Goal: Information Seeking & Learning: Learn about a topic

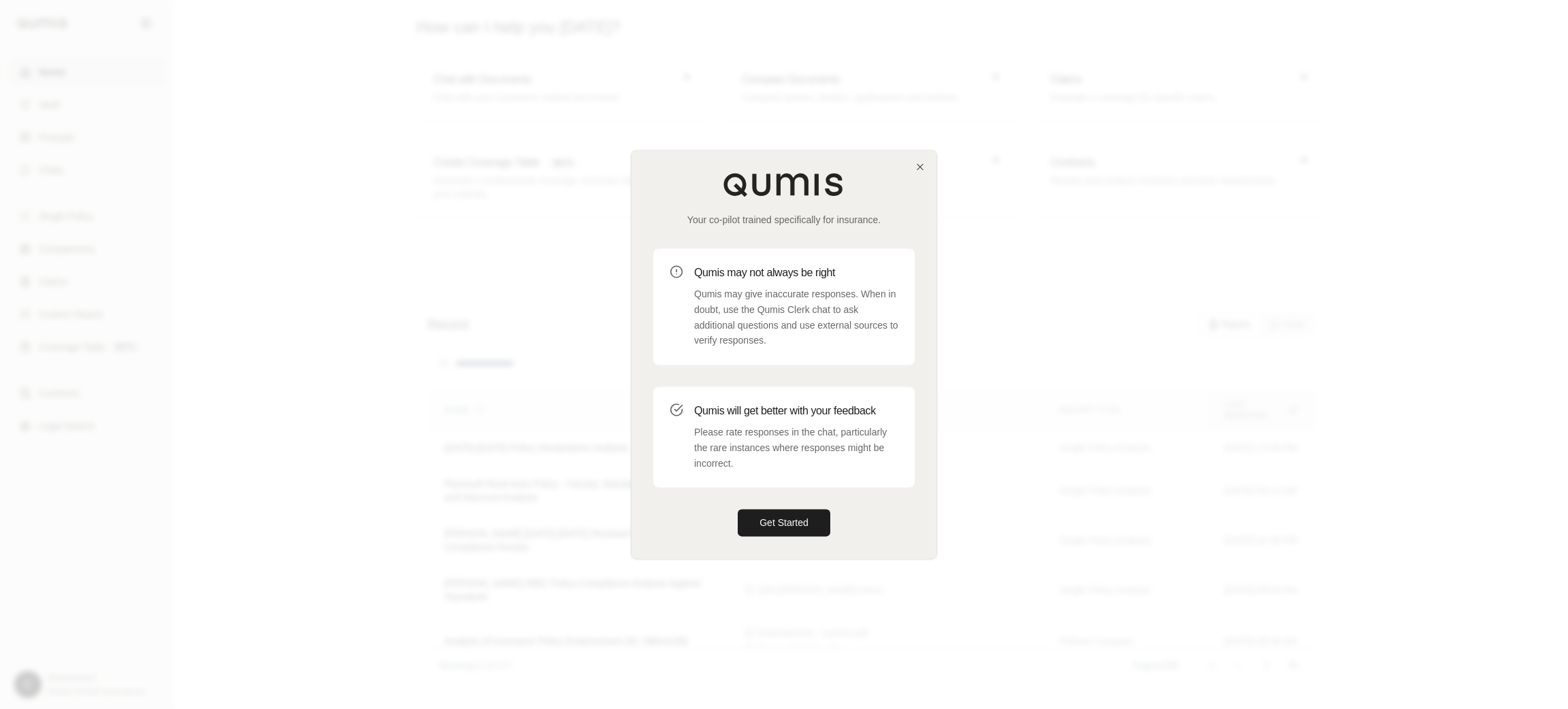
click at [771, 269] on h3 "Qumis may not always be right" at bounding box center [796, 273] width 204 height 16
click at [920, 174] on div "Your co-pilot trained specifically for insurance. Qumis may not always be right…" at bounding box center [784, 354] width 305 height 407
click at [913, 163] on div "Your co-pilot trained specifically for insurance. Qumis may not always be right…" at bounding box center [784, 354] width 305 height 407
click at [915, 164] on icon "button" at bounding box center [920, 166] width 11 height 11
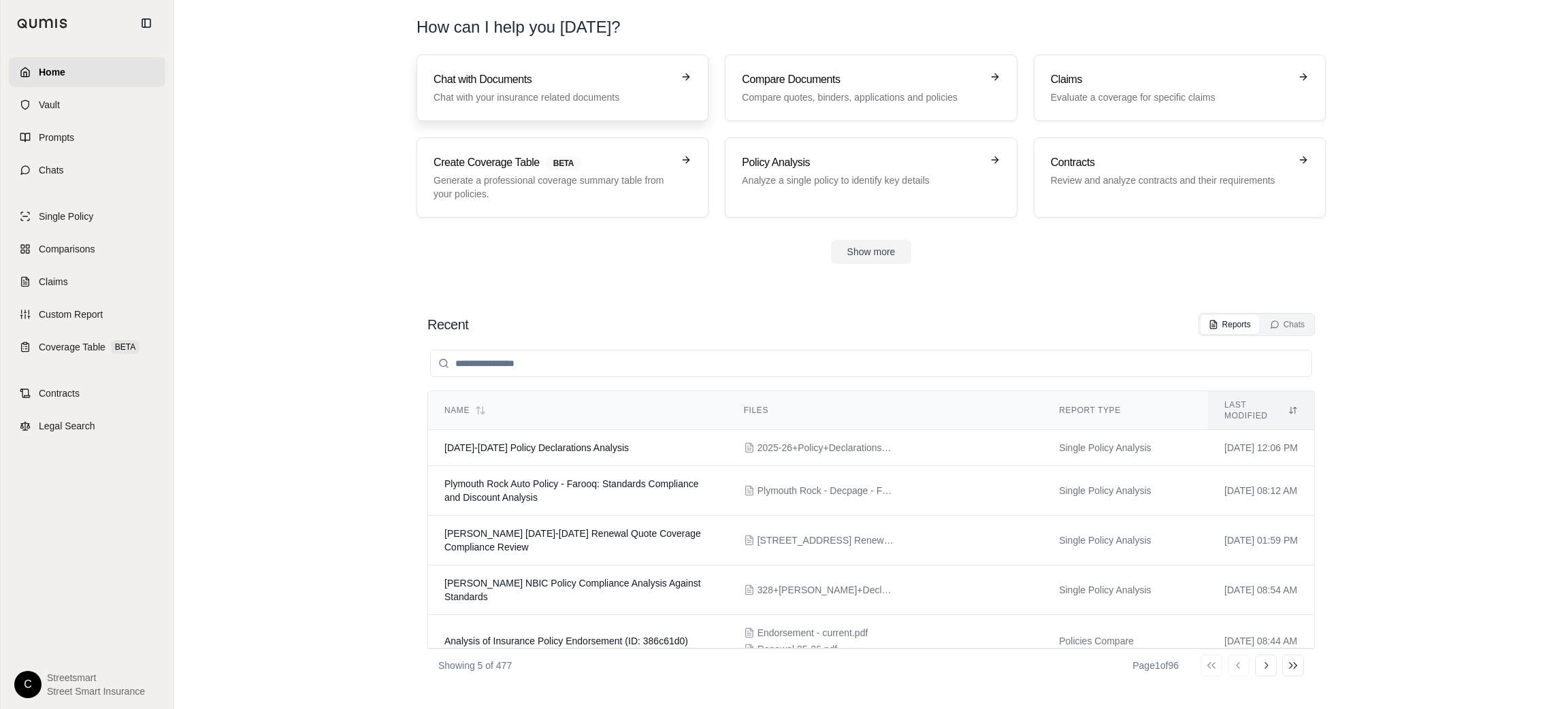
click at [566, 99] on p "Chat with your insurance related documents" at bounding box center [553, 97] width 239 height 14
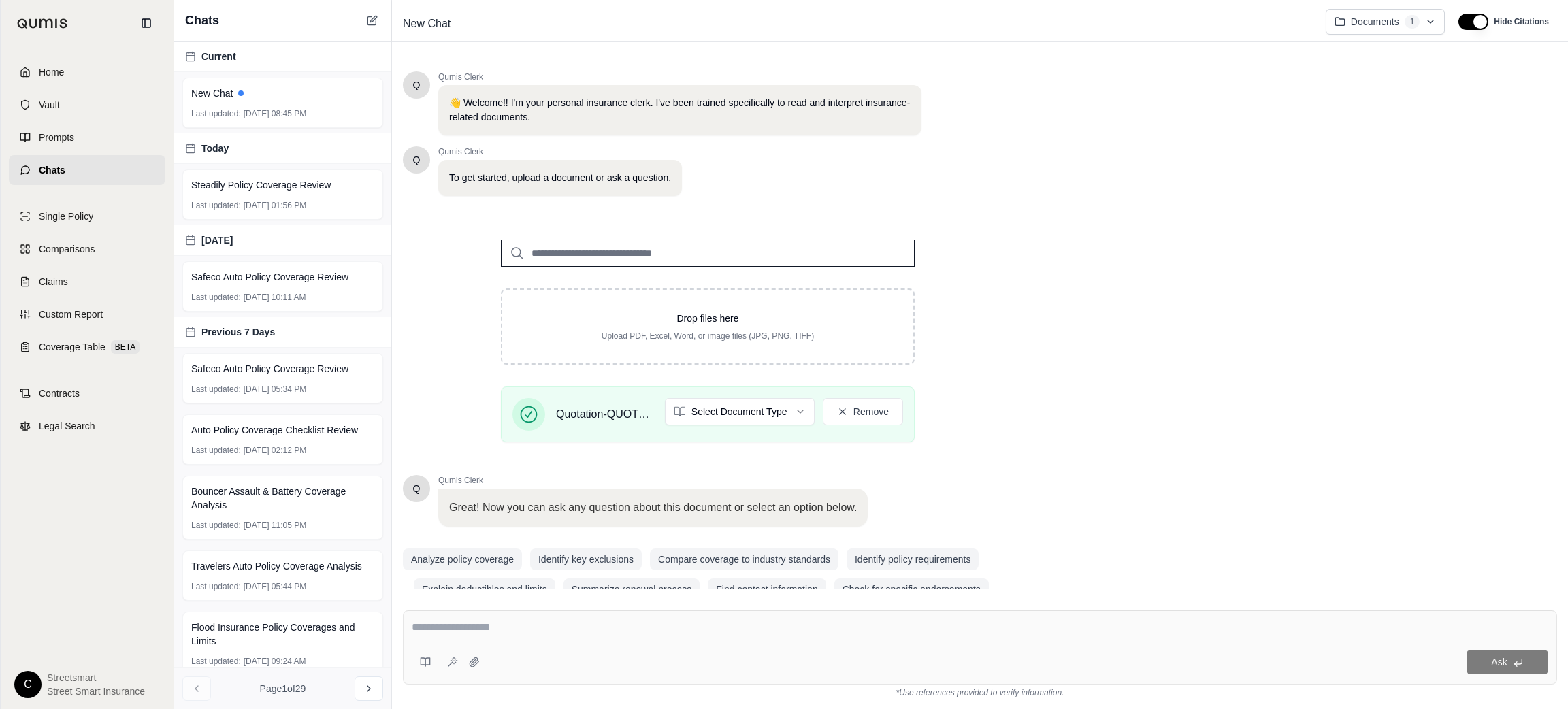
scroll to position [26, 0]
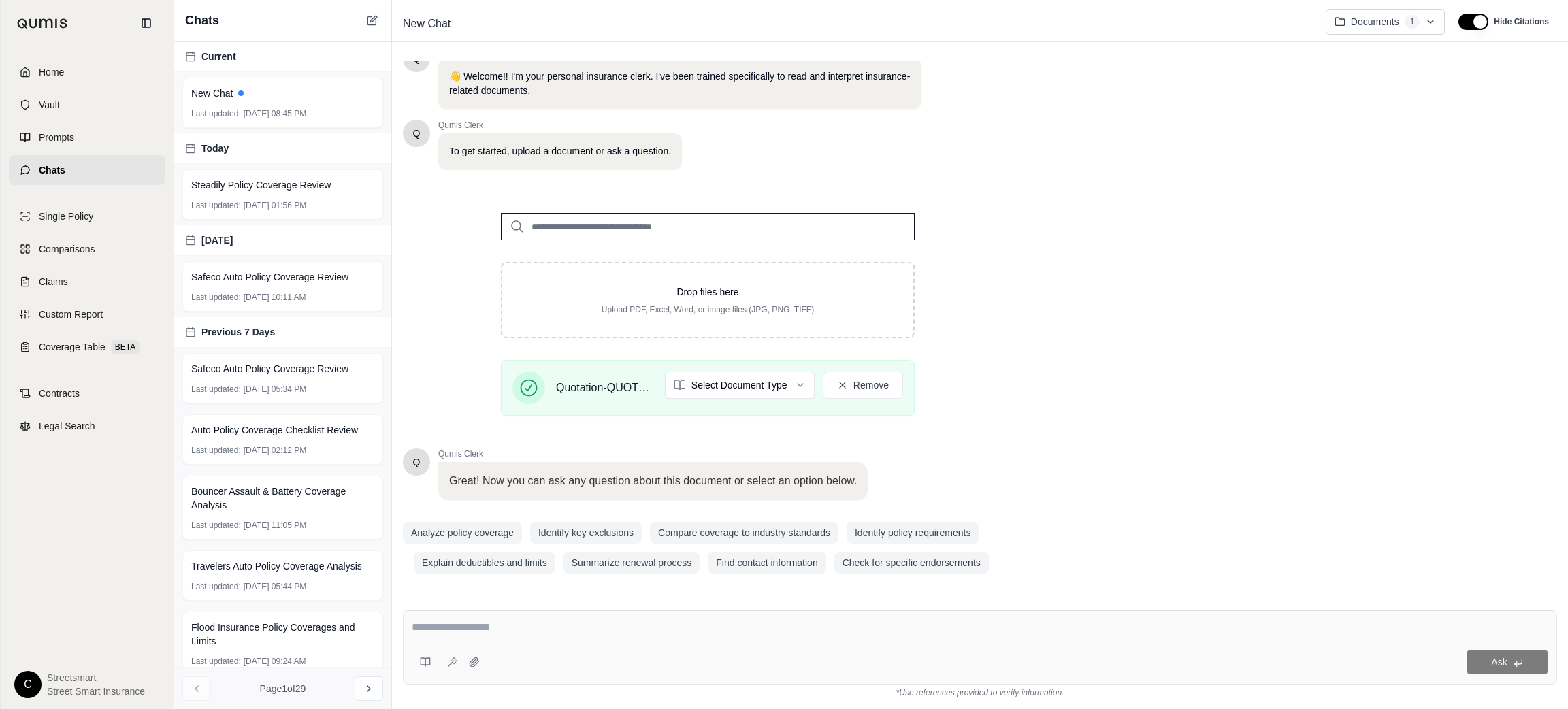
click at [708, 632] on textarea at bounding box center [980, 627] width 1137 height 16
paste textarea "**********"
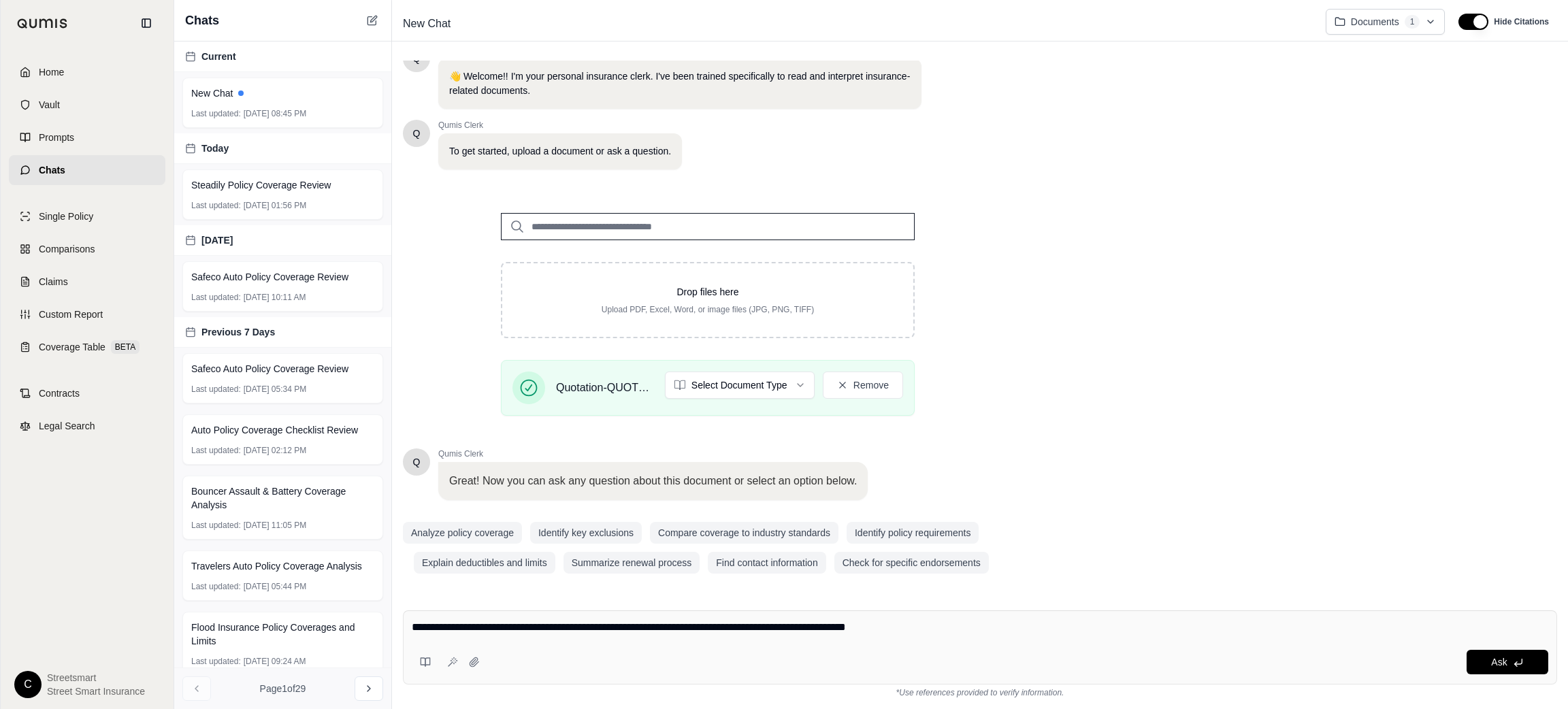
click at [810, 655] on div "Ask" at bounding box center [1017, 662] width 1063 height 25
click at [999, 623] on textarea "**********" at bounding box center [980, 627] width 1137 height 16
paste textarea "**********"
type textarea "**********"
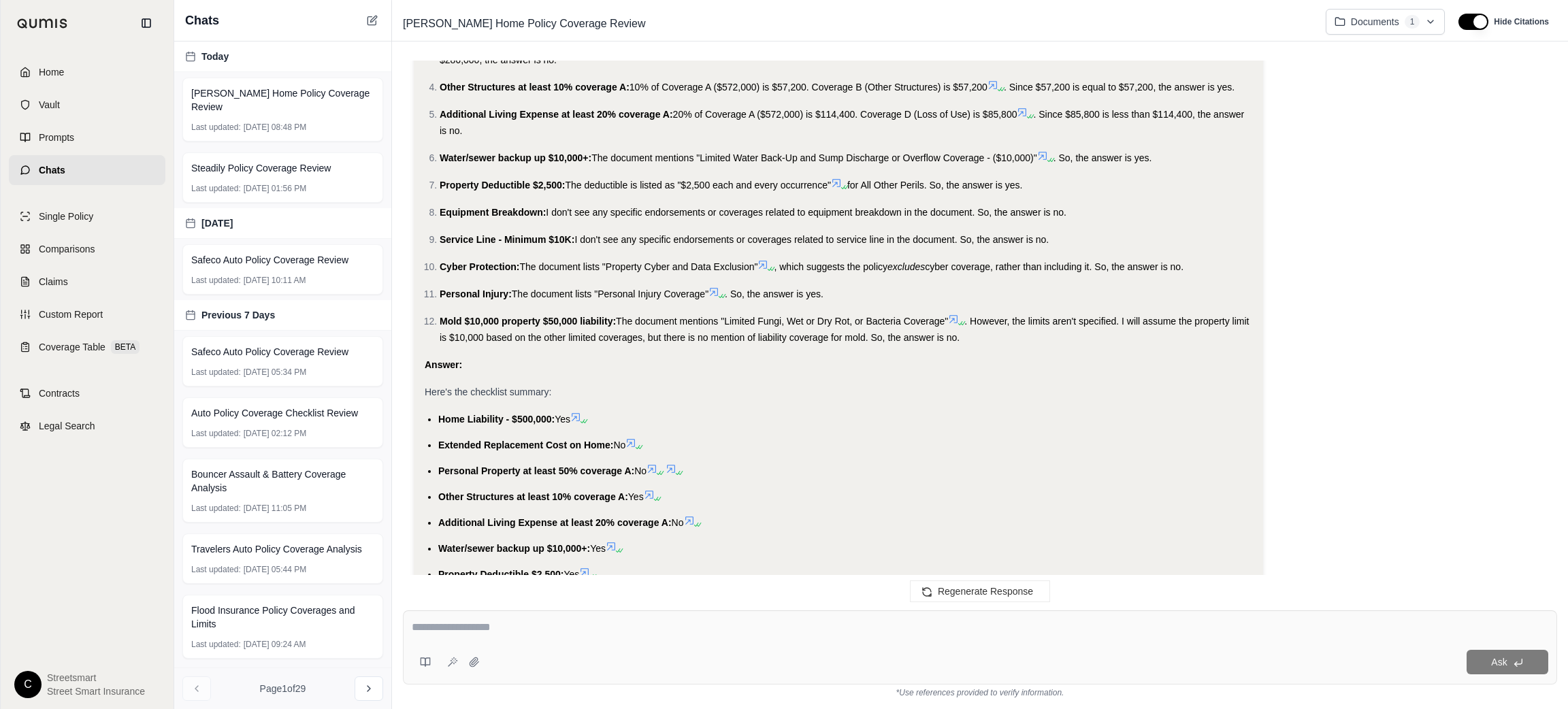
scroll to position [925, 0]
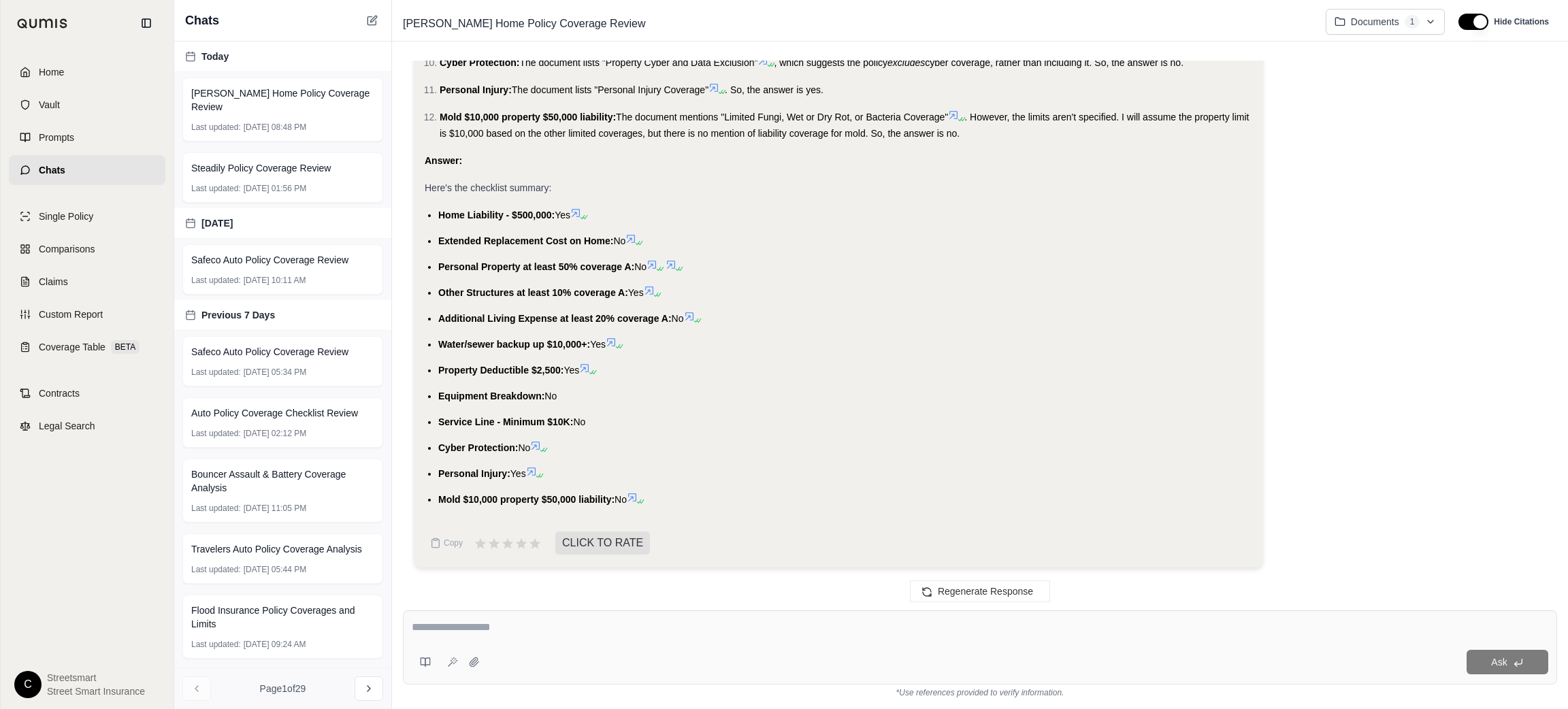
click at [698, 620] on textarea at bounding box center [980, 627] width 1137 height 16
type textarea "********"
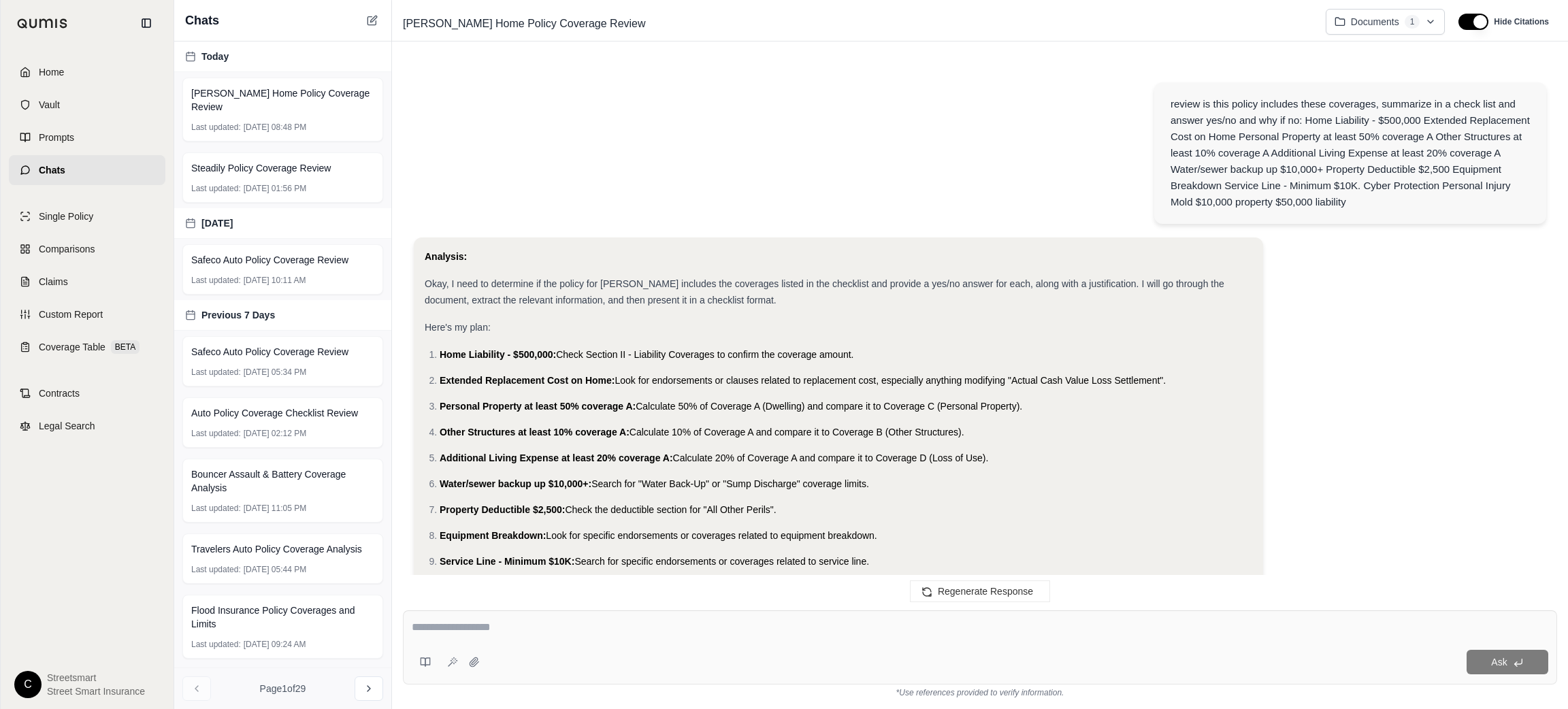
scroll to position [1516, 0]
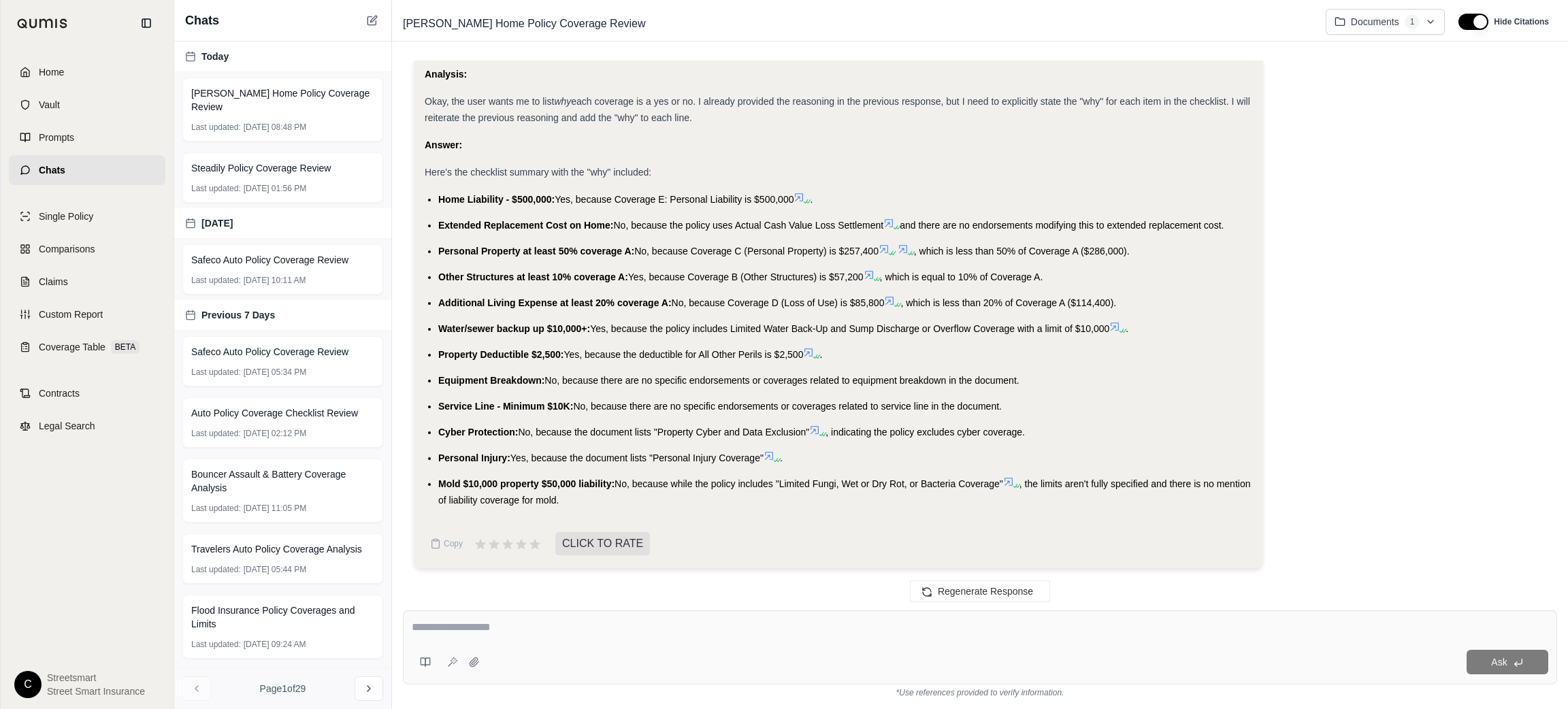
drag, startPoint x: 438, startPoint y: 196, endPoint x: 795, endPoint y: 196, distance: 357.0
click at [795, 196] on li "Home Liability - $500,000: Yes, because Coverage E: Personal Liability is $500,…" at bounding box center [845, 199] width 814 height 16
copy li "Home Liability - $500,000: Yes, because Coverage E: Personal Liability is $500,…"
click at [438, 224] on span "Extended Replacement Cost on Home:" at bounding box center [525, 225] width 175 height 11
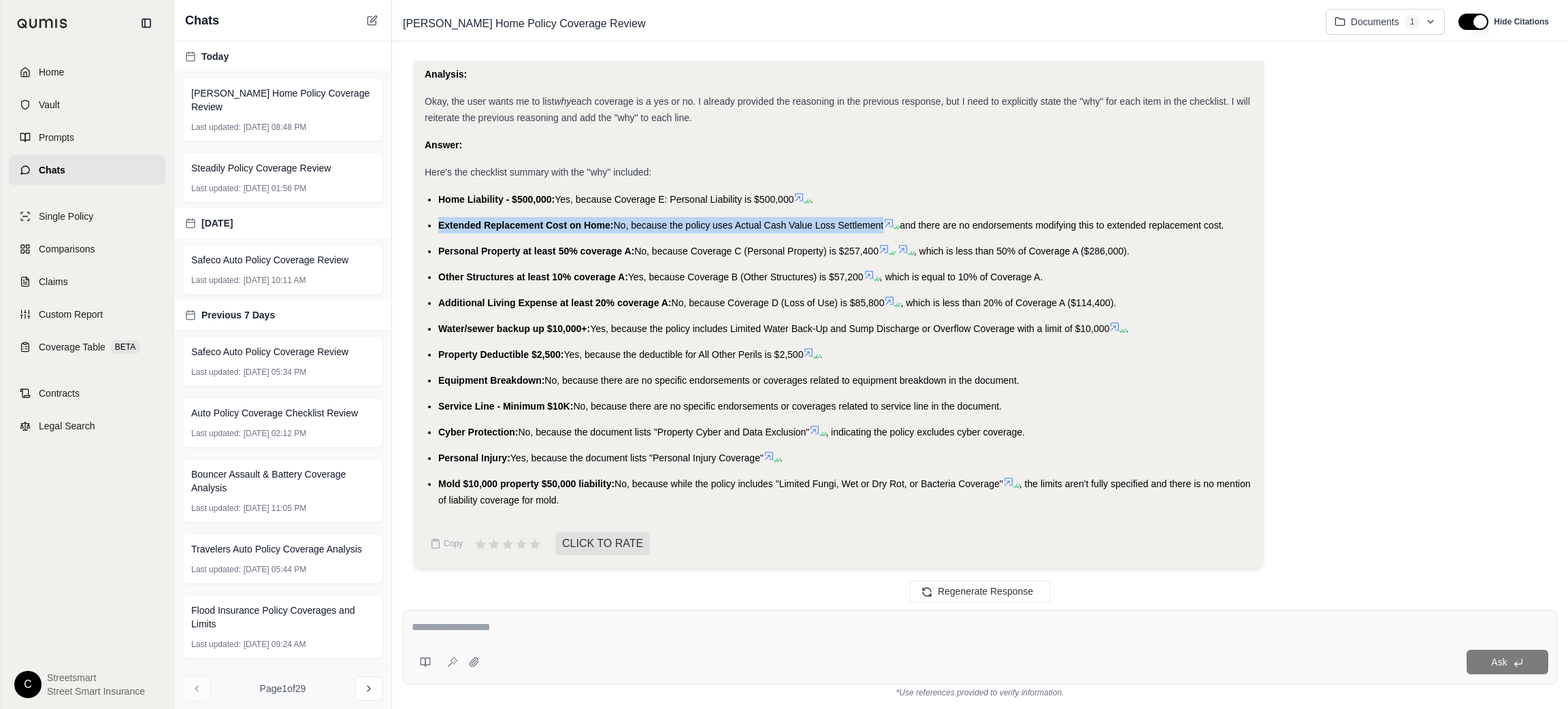
click at [438, 224] on span "Extended Replacement Cost on Home:" at bounding box center [525, 225] width 175 height 11
click at [1151, 210] on ul "Home Liability - $500,000: Yes, because Coverage E: Personal Liability is $500,…" at bounding box center [838, 350] width 828 height 317
drag, startPoint x: 1233, startPoint y: 229, endPoint x: 438, endPoint y: 219, distance: 795.1
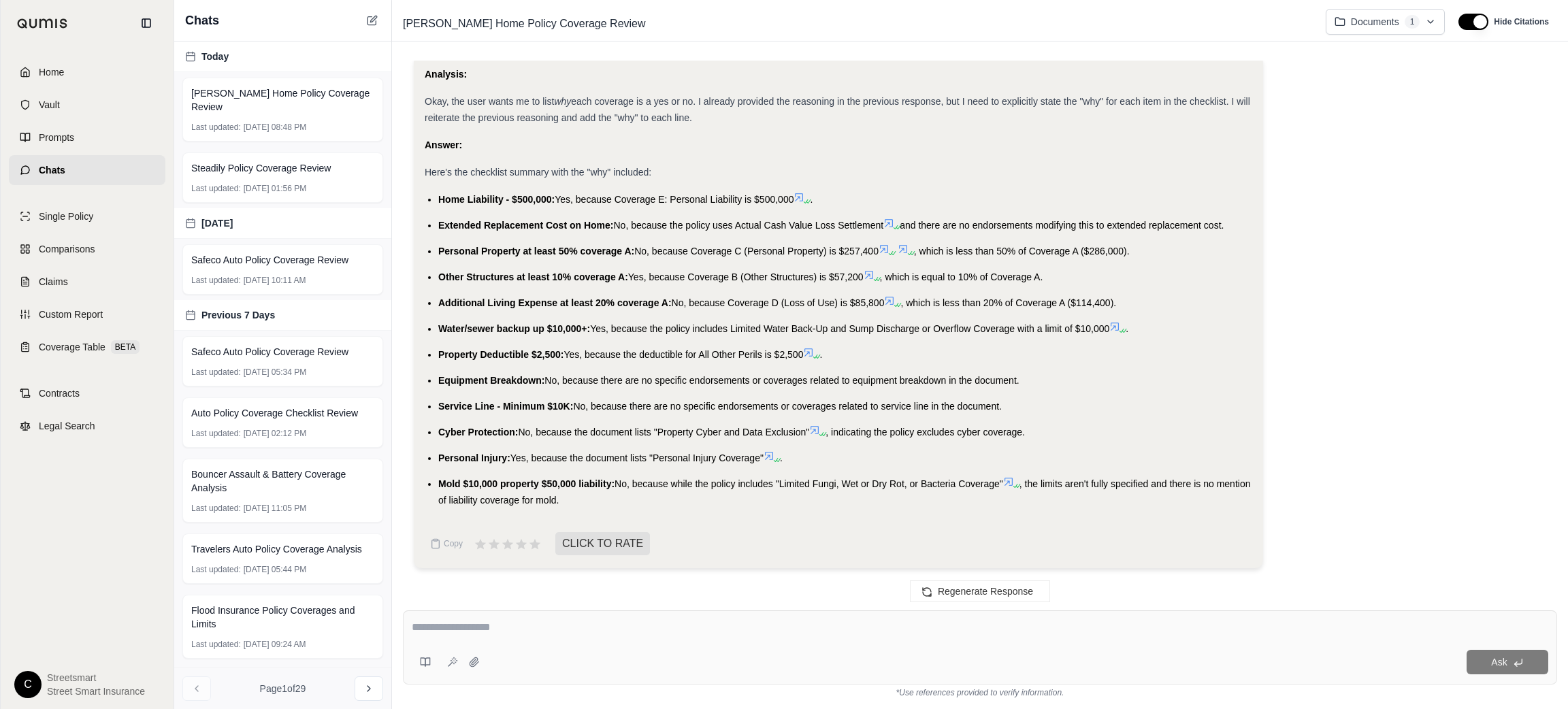
click at [438, 219] on li "Extended Replacement Cost on Home: No, because the policy uses Actual Cash Valu…" at bounding box center [845, 224] width 814 height 16
copy li "Extended Replacement Cost on Home: No, because the policy uses Actual Cash Valu…"
click at [443, 252] on span "Personal Property at least 50% coverage A:" at bounding box center [535, 251] width 196 height 11
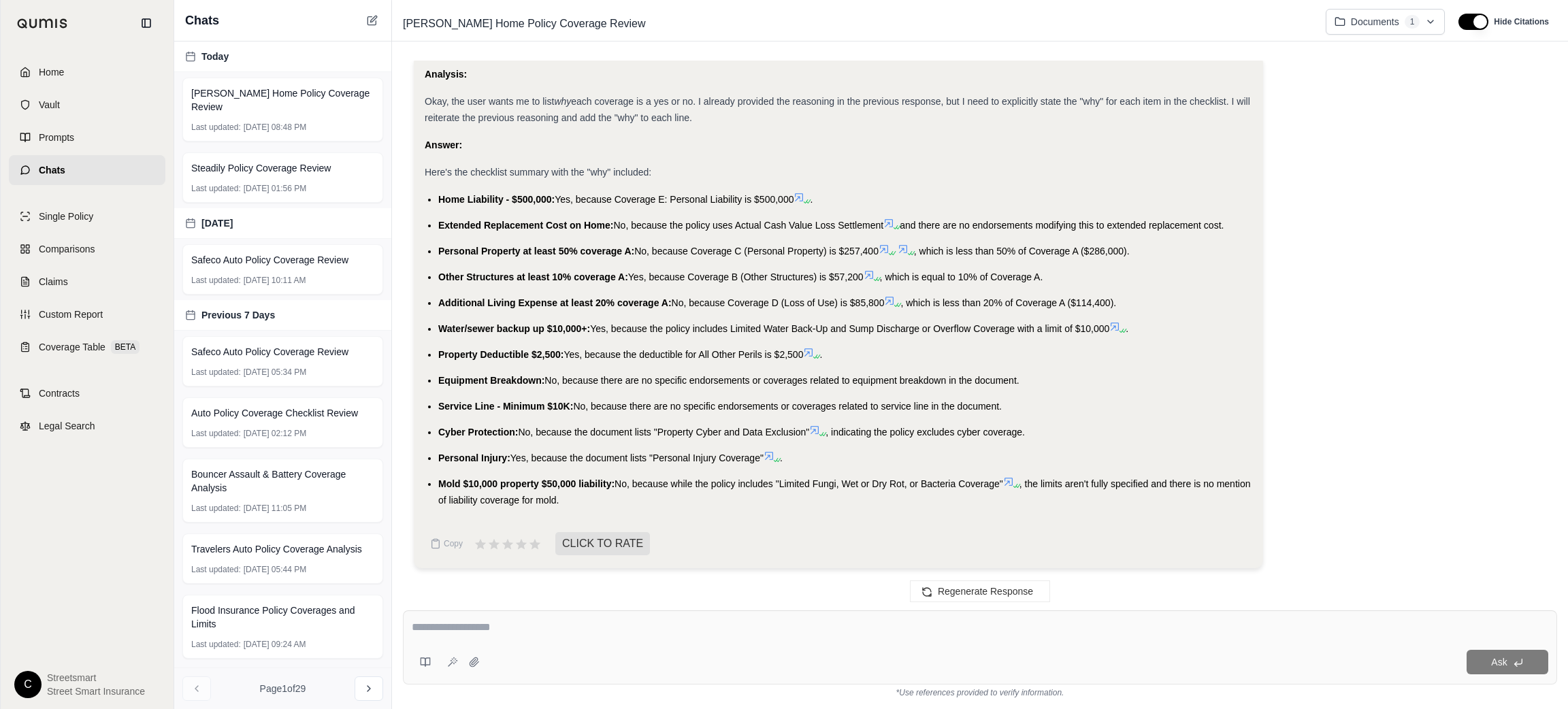
click at [1166, 251] on li "Personal Property at least 50% coverage A: No, because Coverage C (Personal Pro…" at bounding box center [845, 251] width 814 height 16
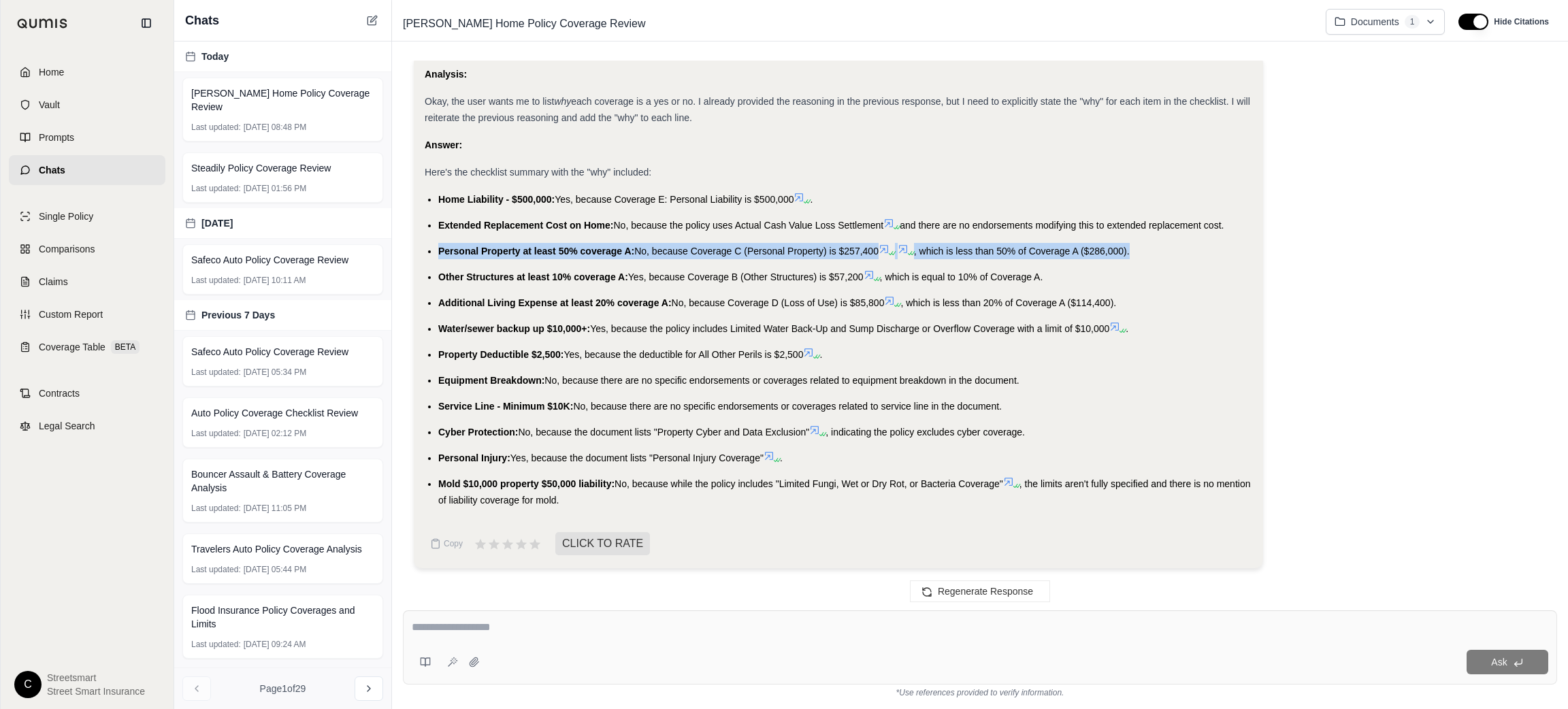
drag, startPoint x: 1161, startPoint y: 252, endPoint x: 430, endPoint y: 241, distance: 731.1
click at [430, 241] on ul "Home Liability - $500,000: Yes, because Coverage E: Personal Liability is $500,…" at bounding box center [838, 350] width 828 height 317
copy li "Personal Property at least 50% coverage A: No, because Coverage C (Personal Pro…"
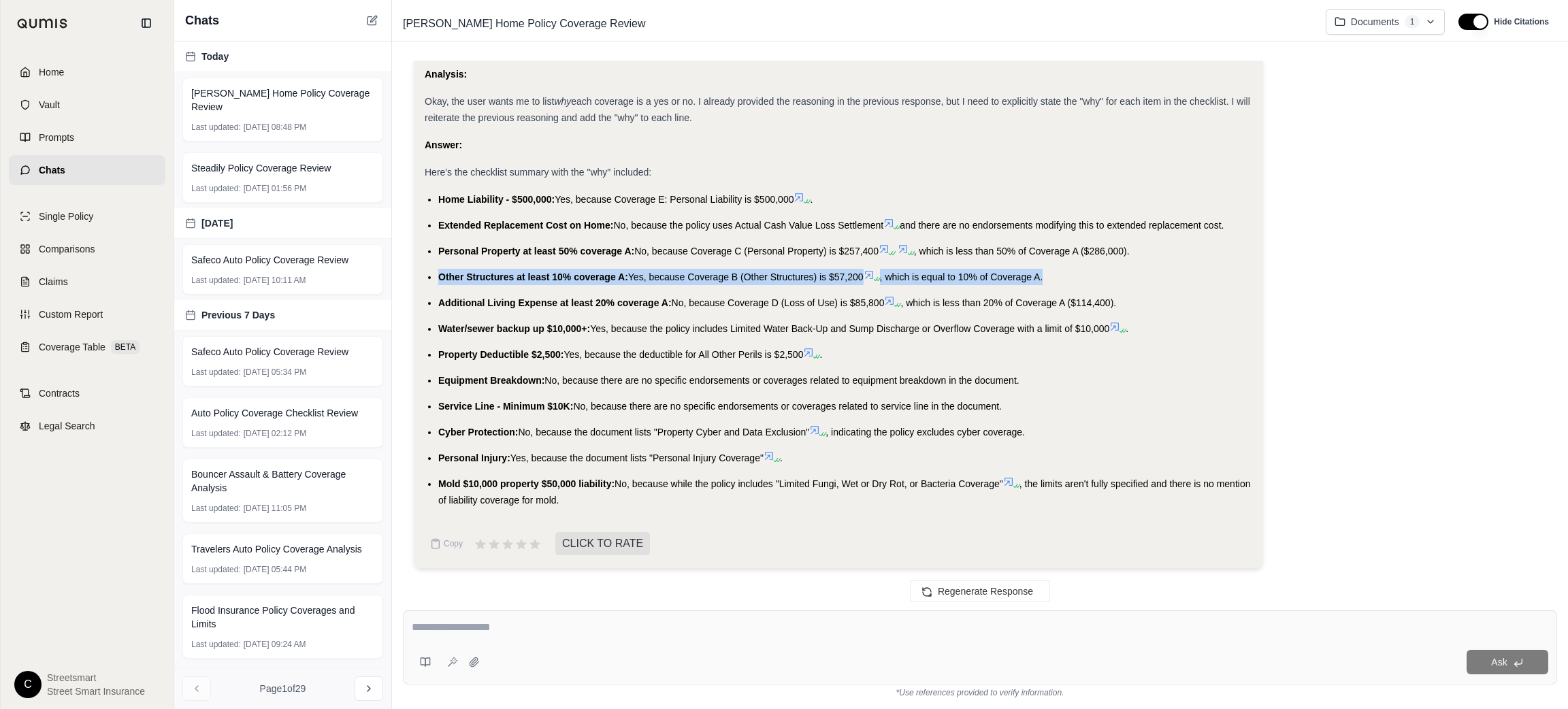
drag, startPoint x: 1056, startPoint y: 274, endPoint x: 424, endPoint y: 265, distance: 632.1
click at [424, 265] on ul "Home Liability - $500,000: Yes, because Coverage E: Personal Liability is $500,…" at bounding box center [838, 350] width 828 height 317
copy li "Other Structures at least 10% coverage A: Yes, because Coverage B (Other Struct…"
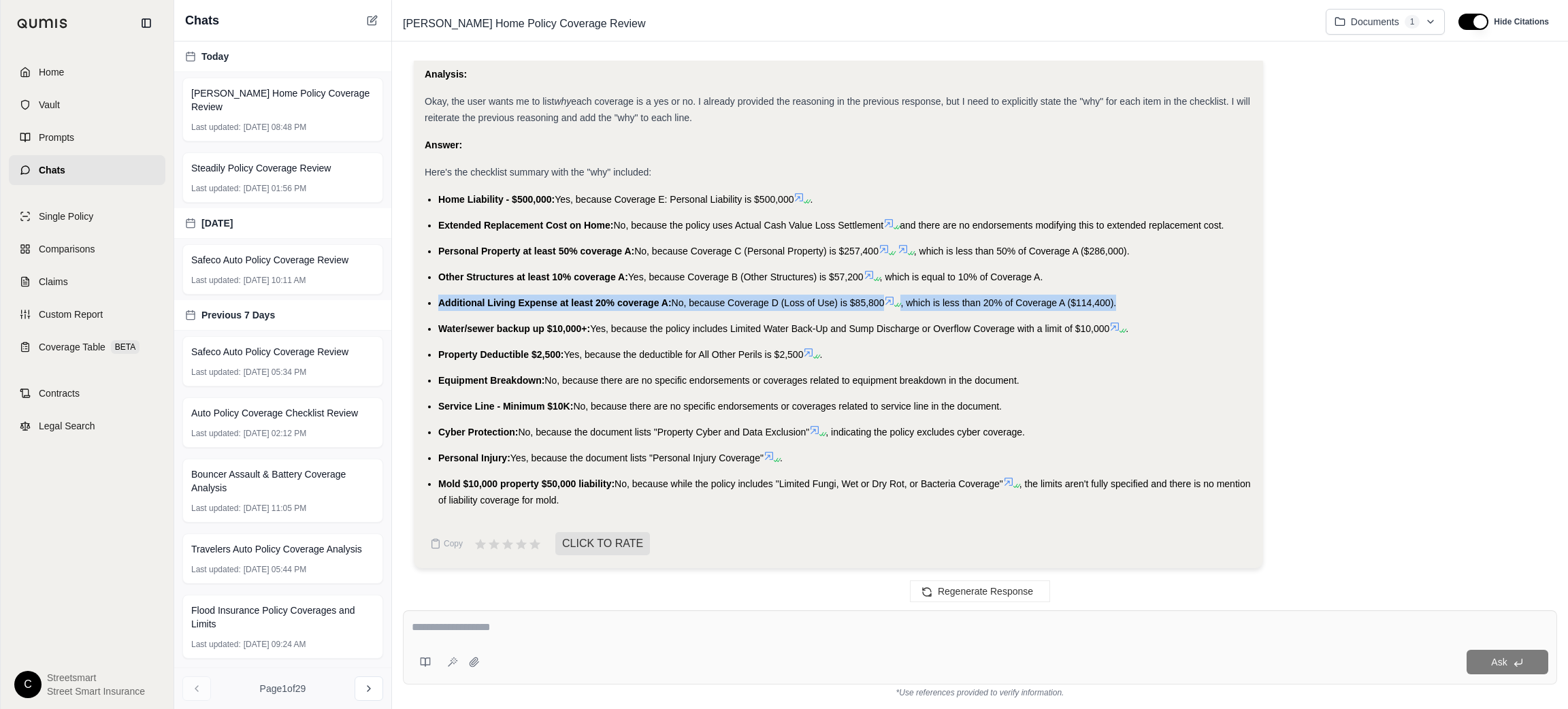
drag, startPoint x: 1122, startPoint y: 297, endPoint x: 426, endPoint y: 302, distance: 696.0
click at [438, 302] on li "Additional Living Expense at least 20% coverage A: No, because Coverage D (Loss…" at bounding box center [845, 302] width 814 height 16
copy li "Additional Living Expense at least 20% coverage A: No, because Coverage D (Loss…"
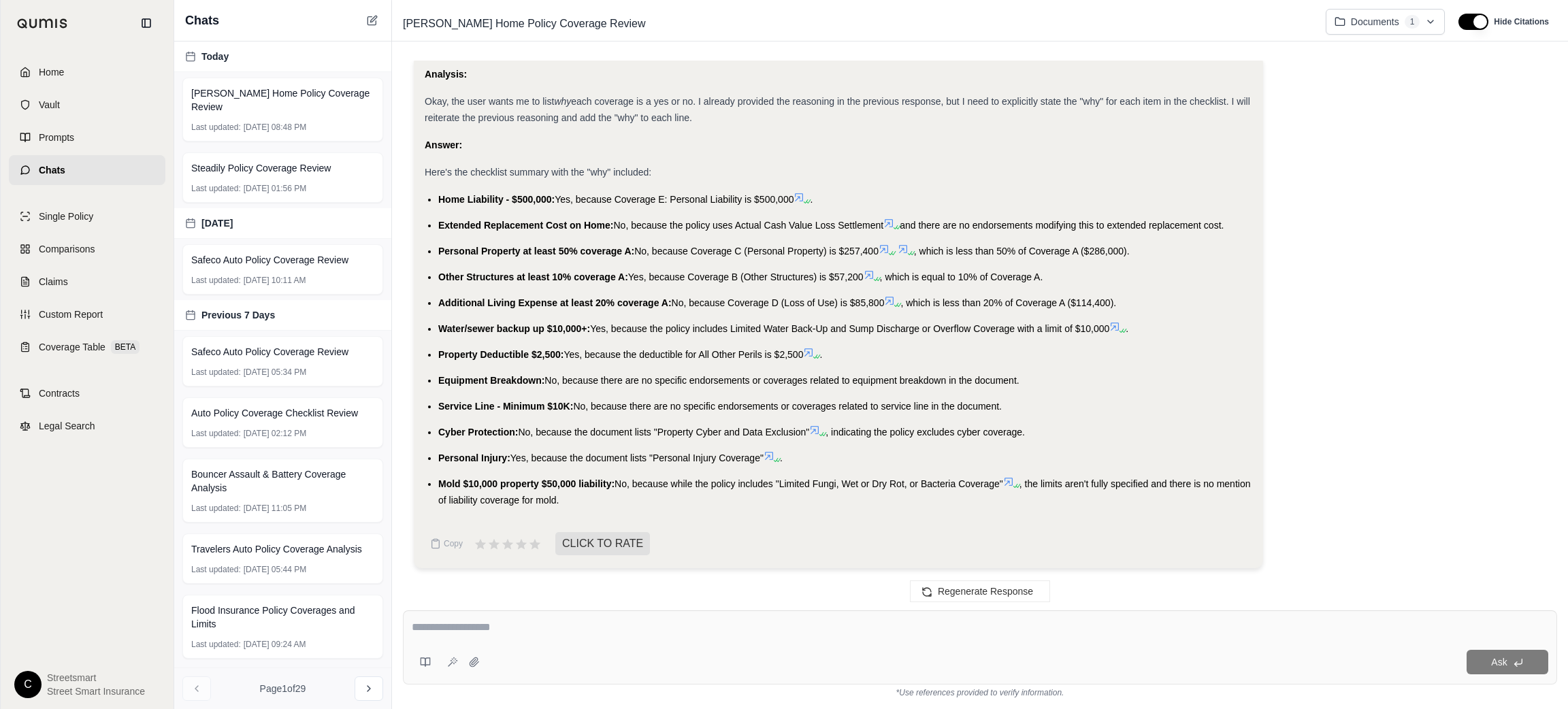
click at [473, 330] on span "Water/sewer backup up $10,000+:" at bounding box center [513, 329] width 152 height 11
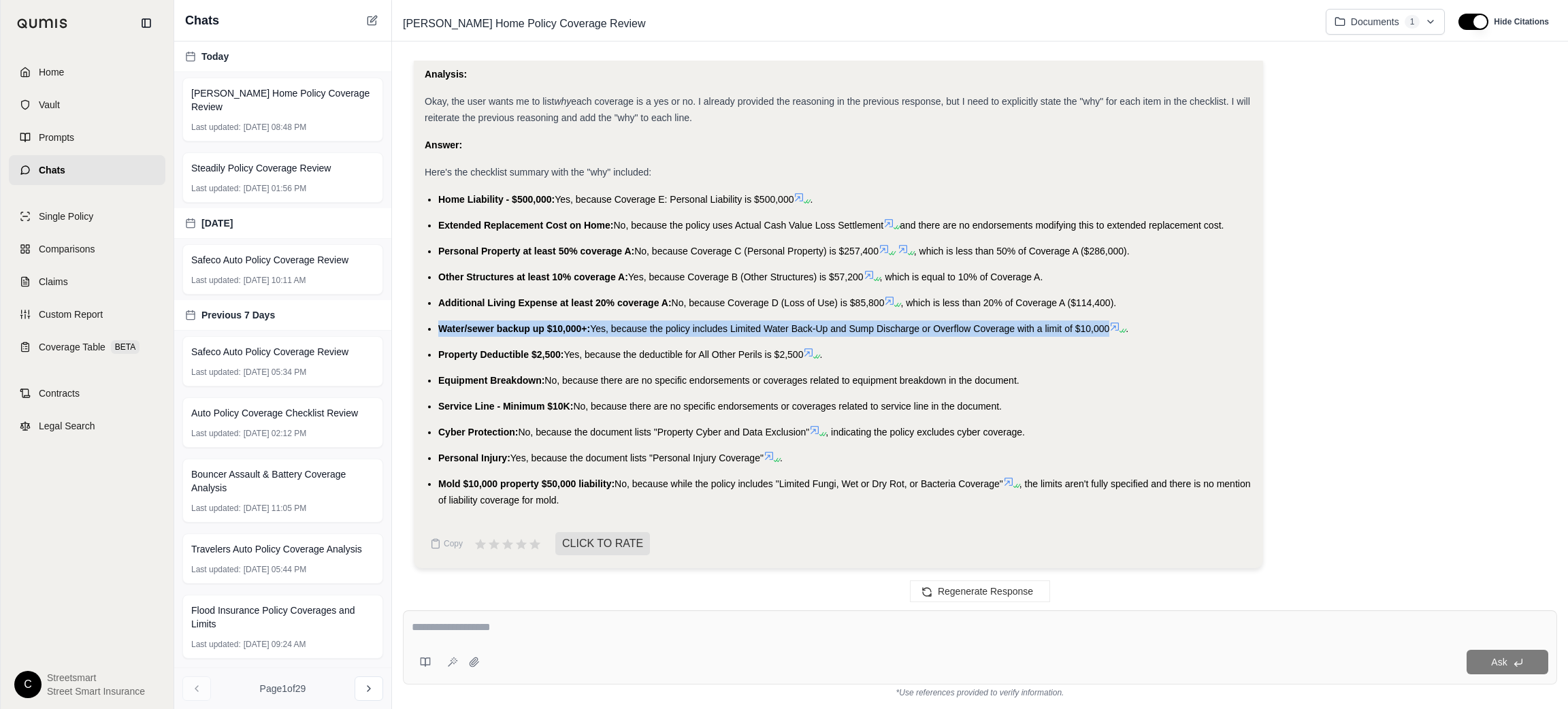
click at [473, 330] on span "Water/sewer backup up $10,000+:" at bounding box center [513, 329] width 152 height 11
copy li "Water/sewer backup up $10,000+: Yes, because the policy includes Limited Water …"
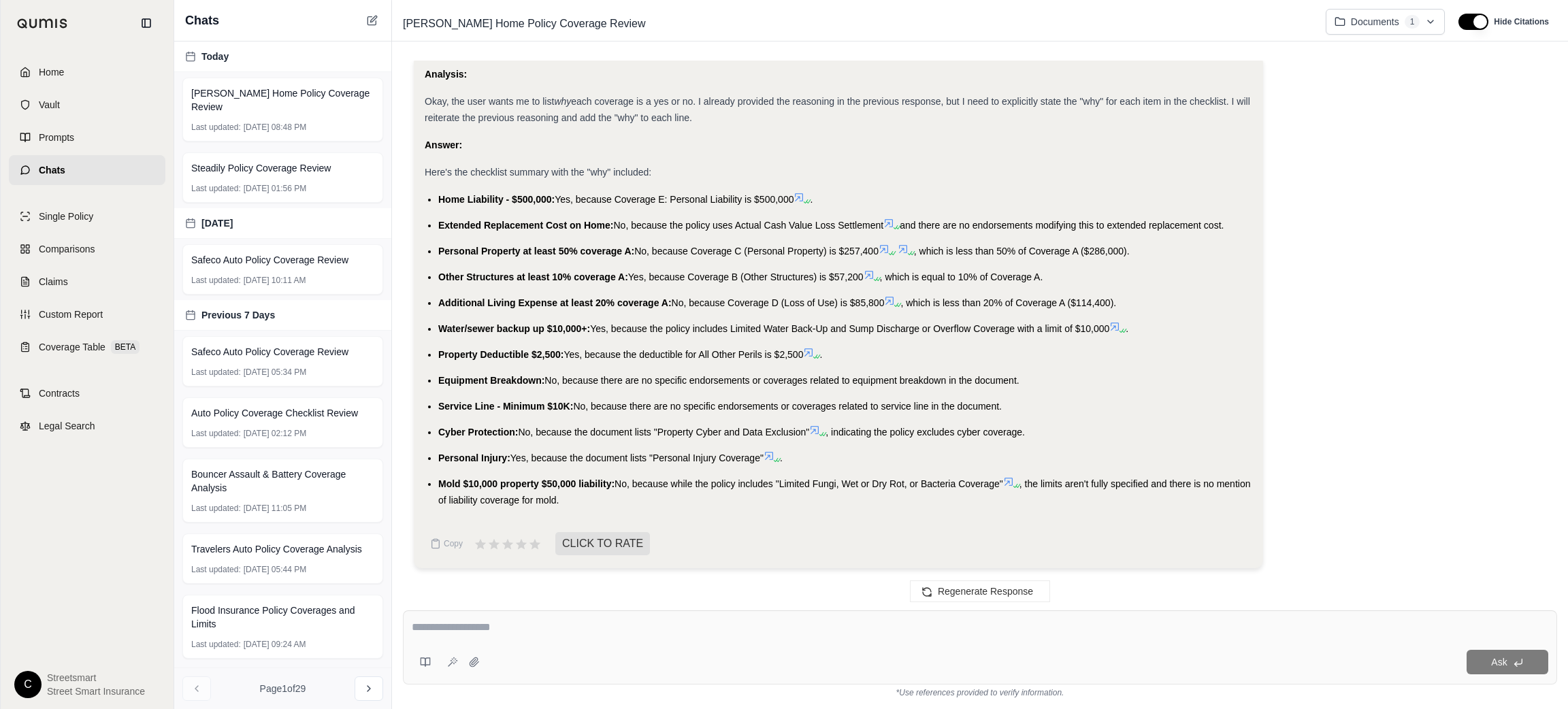
click at [522, 355] on span "Property Deductible $2,500:" at bounding box center [501, 354] width 125 height 11
copy li "Property Deductible $2,500: Yes, because the deductible for All Other Perils is…"
click at [461, 383] on span "Equipment Breakdown:" at bounding box center [490, 380] width 106 height 11
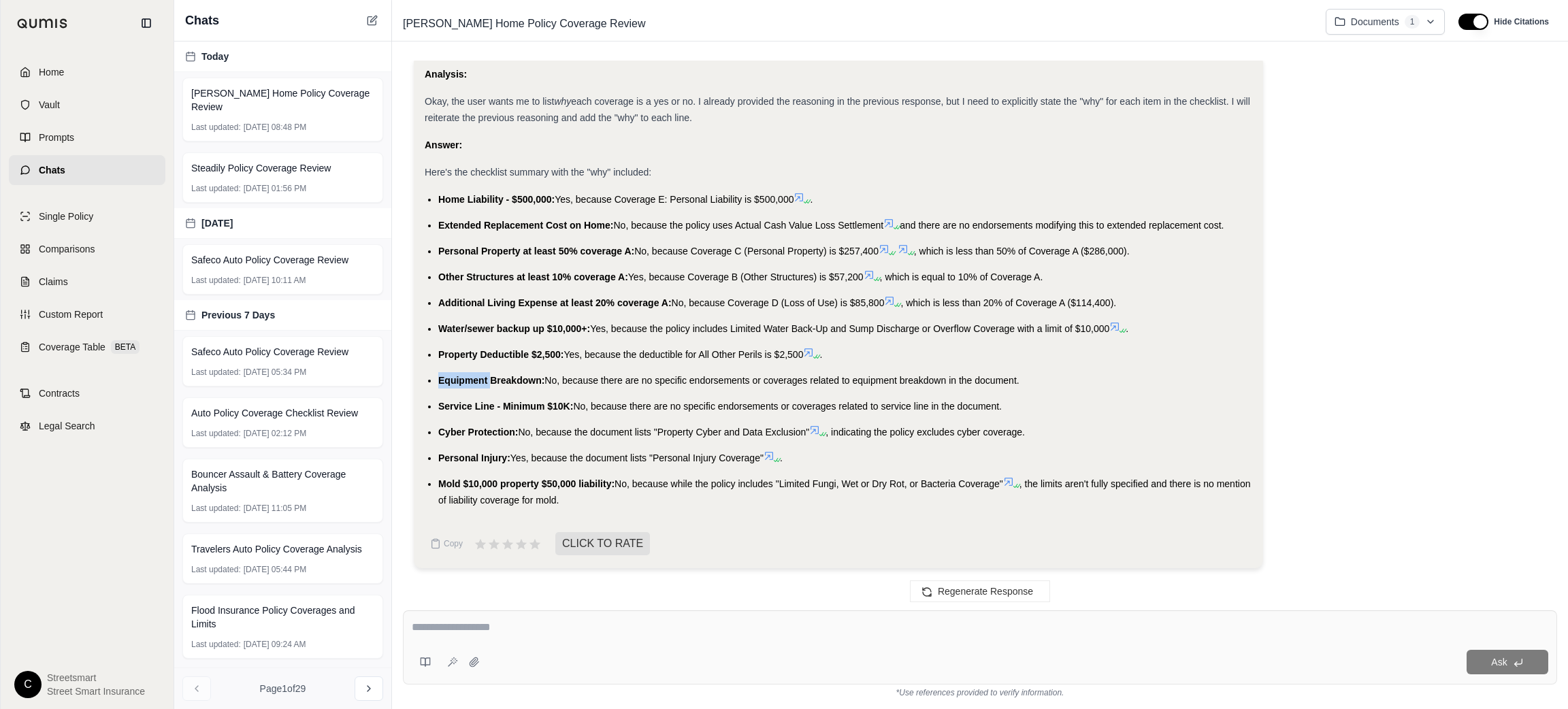
click at [461, 383] on span "Equipment Breakdown:" at bounding box center [490, 380] width 106 height 11
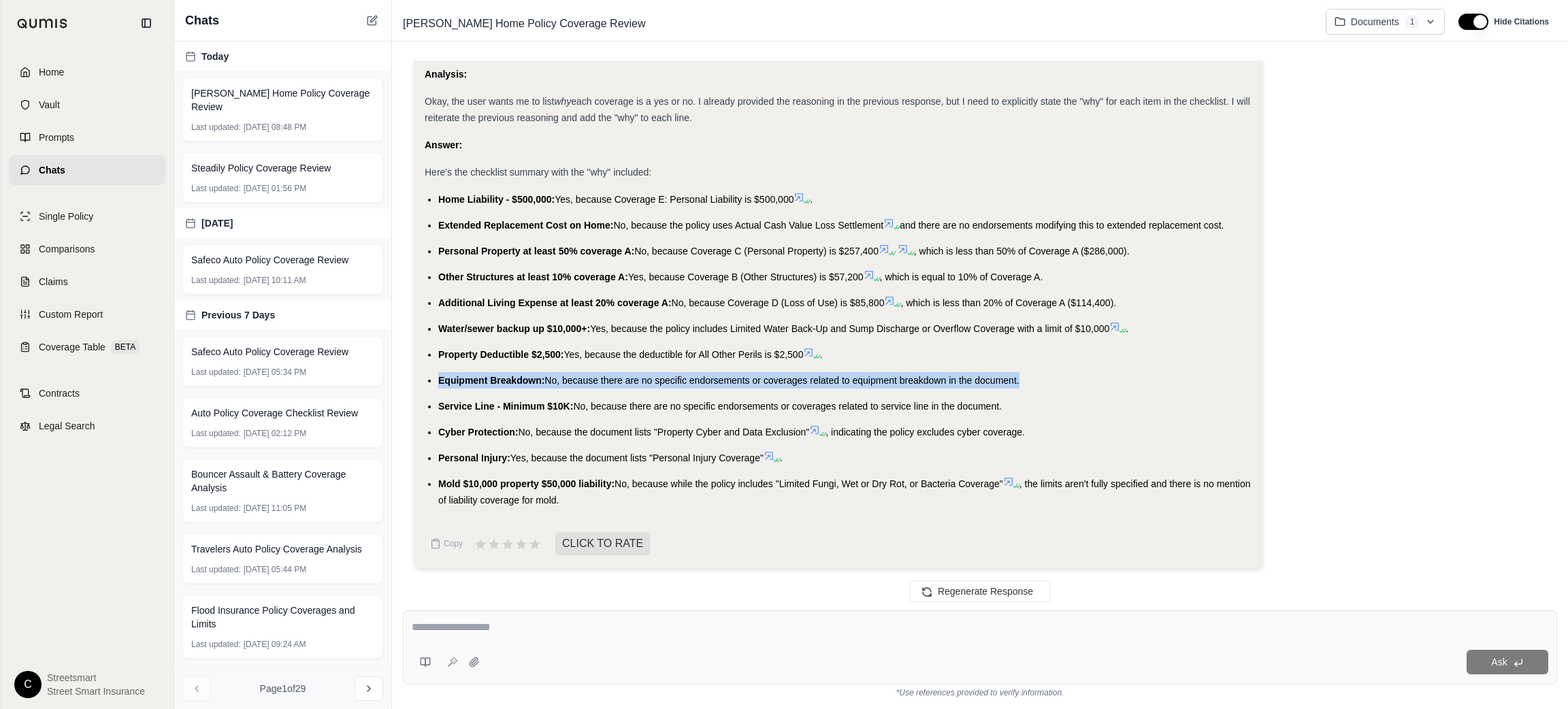
click at [461, 383] on span "Equipment Breakdown:" at bounding box center [490, 380] width 106 height 11
copy ul "Equipment Breakdown: No, because there are no specific endorsements or coverage…"
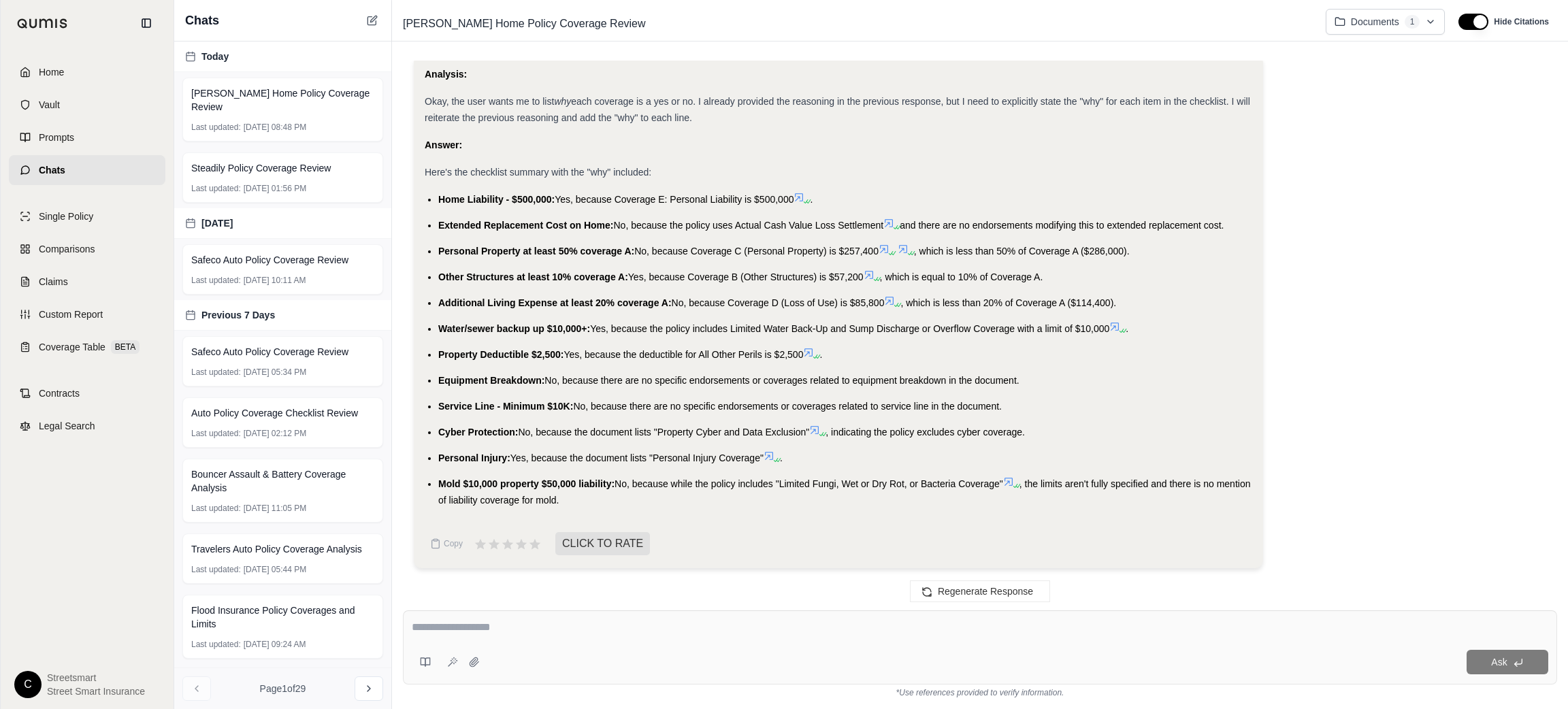
click at [517, 407] on span "Service Line - Minimum $10K:" at bounding box center [505, 406] width 135 height 11
click at [514, 407] on span "Service Line - Minimum $10K:" at bounding box center [505, 406] width 135 height 11
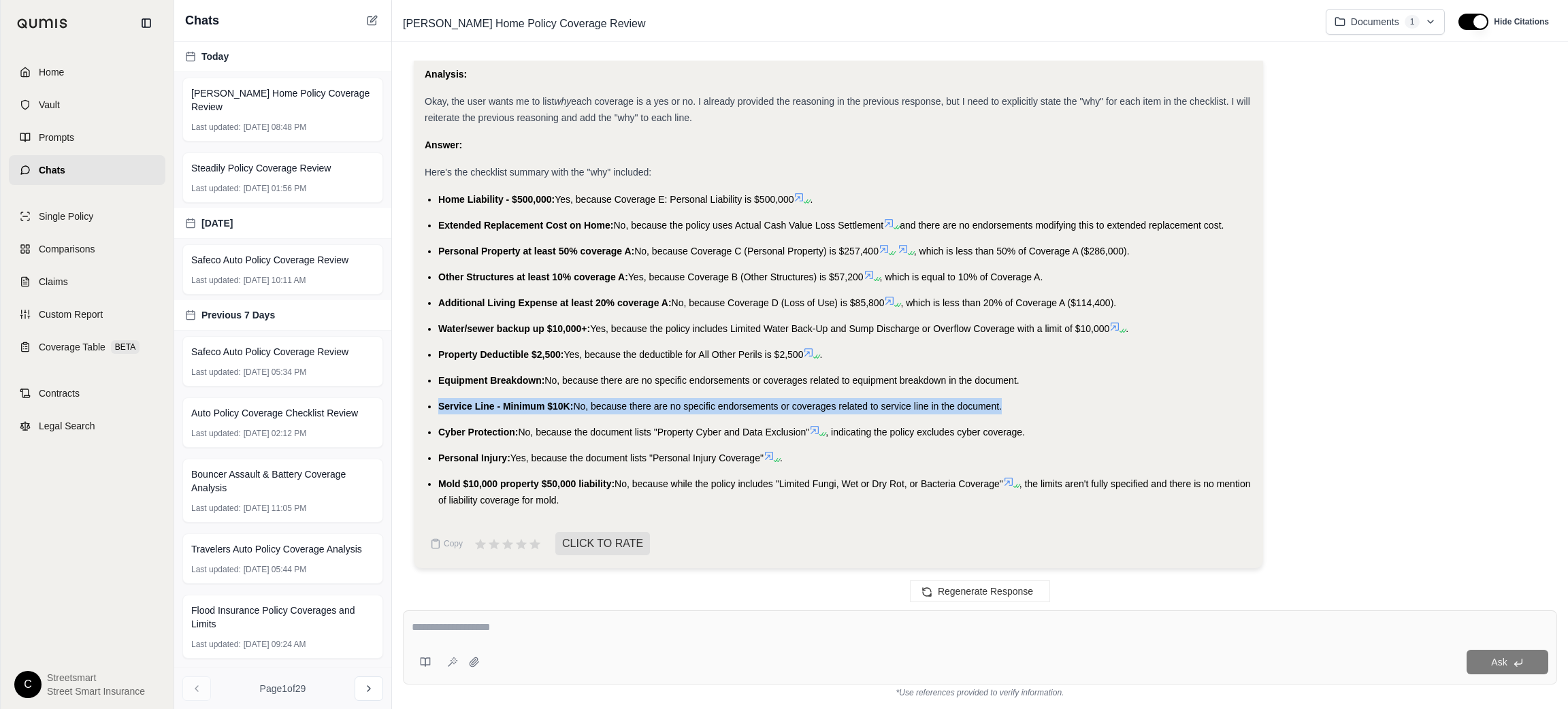
click at [514, 407] on span "Service Line - Minimum $10K:" at bounding box center [505, 406] width 135 height 11
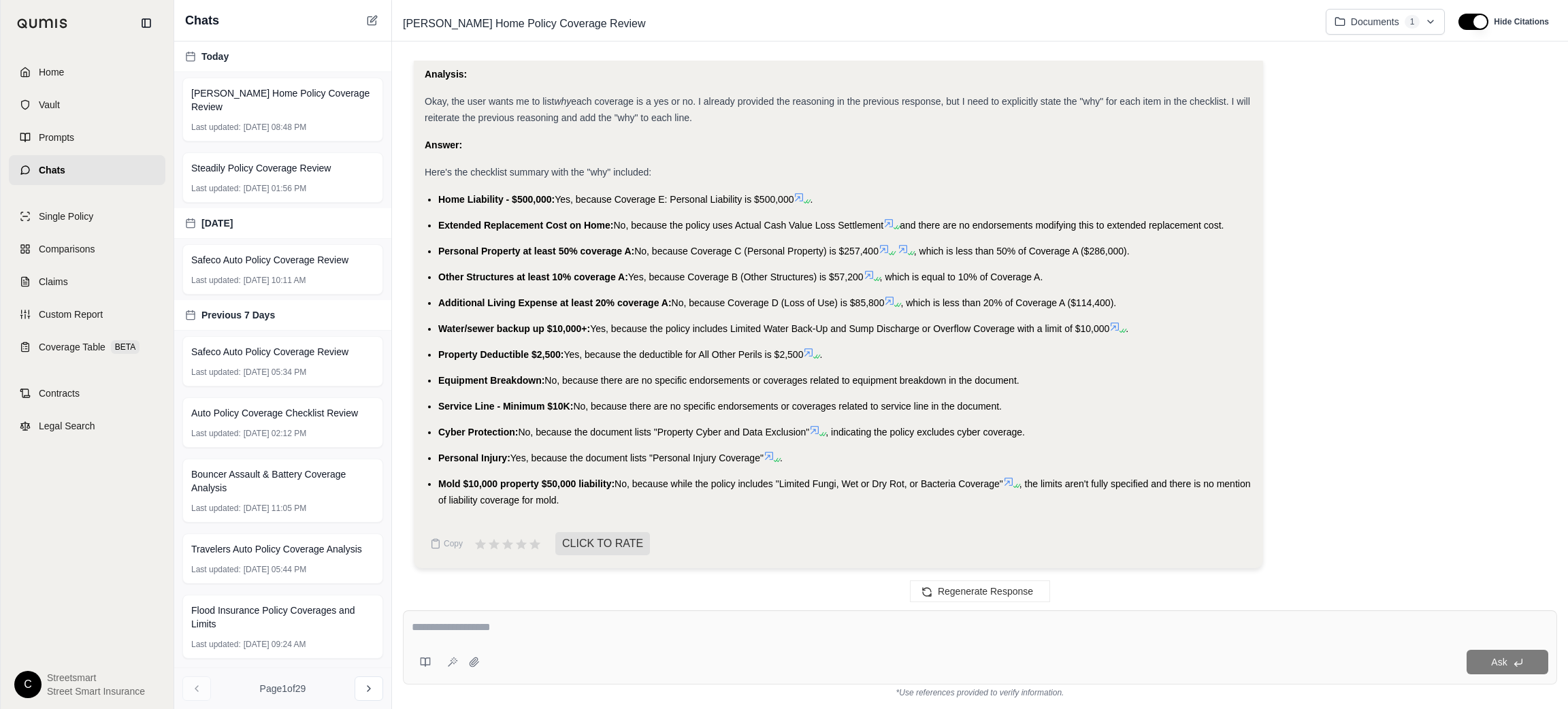
click at [444, 428] on span "Cyber Protection:" at bounding box center [478, 432] width 80 height 11
click at [444, 427] on span "Cyber Protection:" at bounding box center [478, 432] width 80 height 11
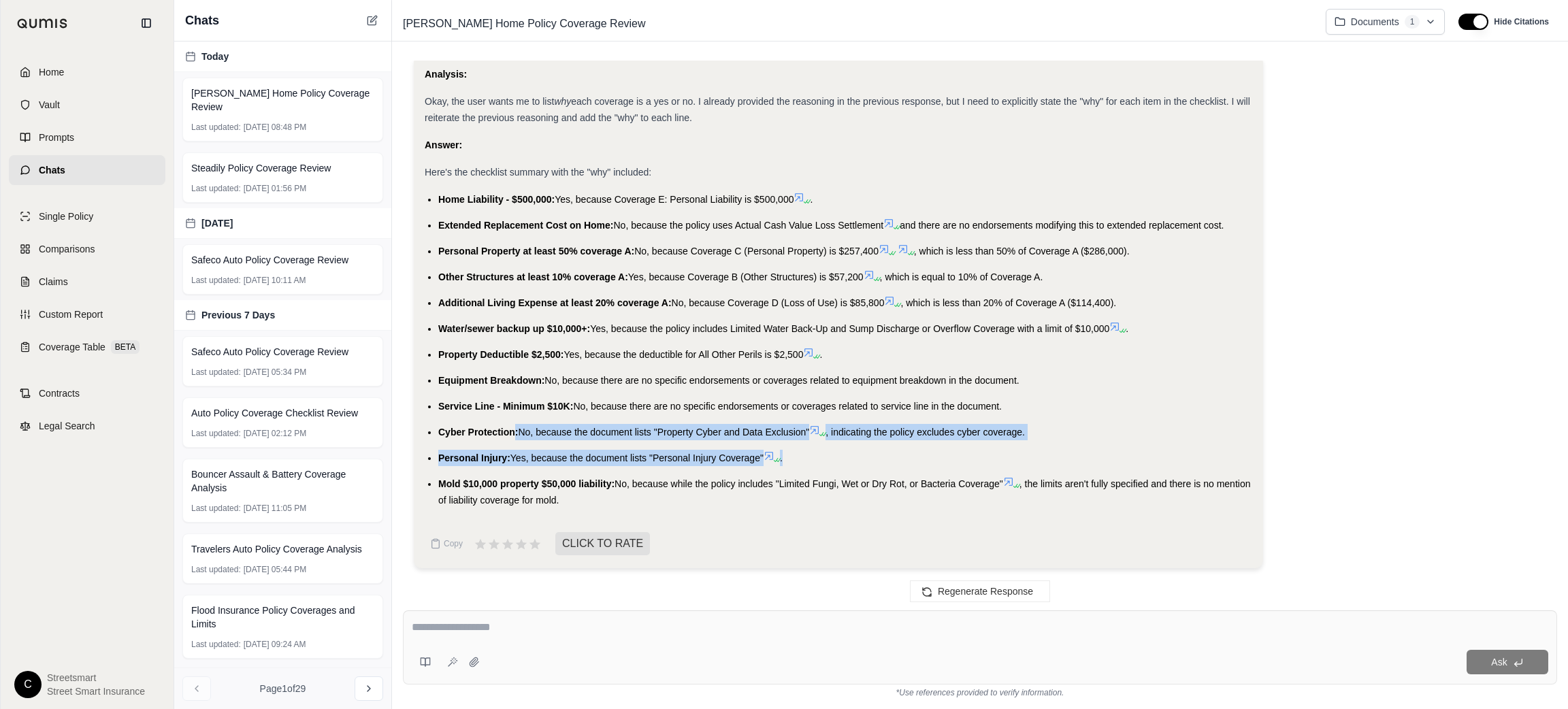
drag, startPoint x: 1060, startPoint y: 440, endPoint x: 513, endPoint y: 427, distance: 547.2
click at [513, 427] on ul "Home Liability - $500,000: Yes, because Coverage E: Personal Liability is $500,…" at bounding box center [838, 350] width 828 height 317
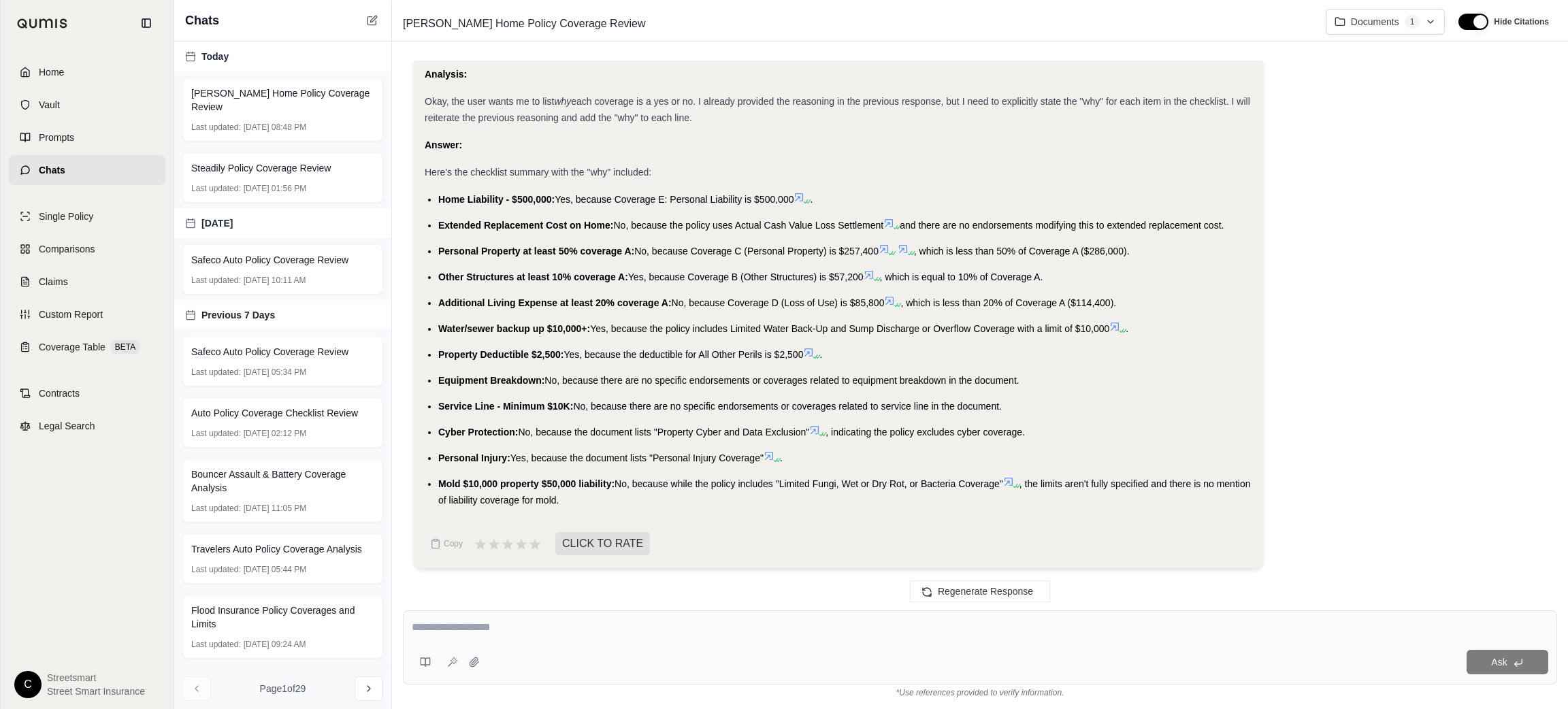
click at [1050, 413] on li "Service Line - Minimum $10K: No, because there are no specific endorsements or …" at bounding box center [845, 406] width 814 height 16
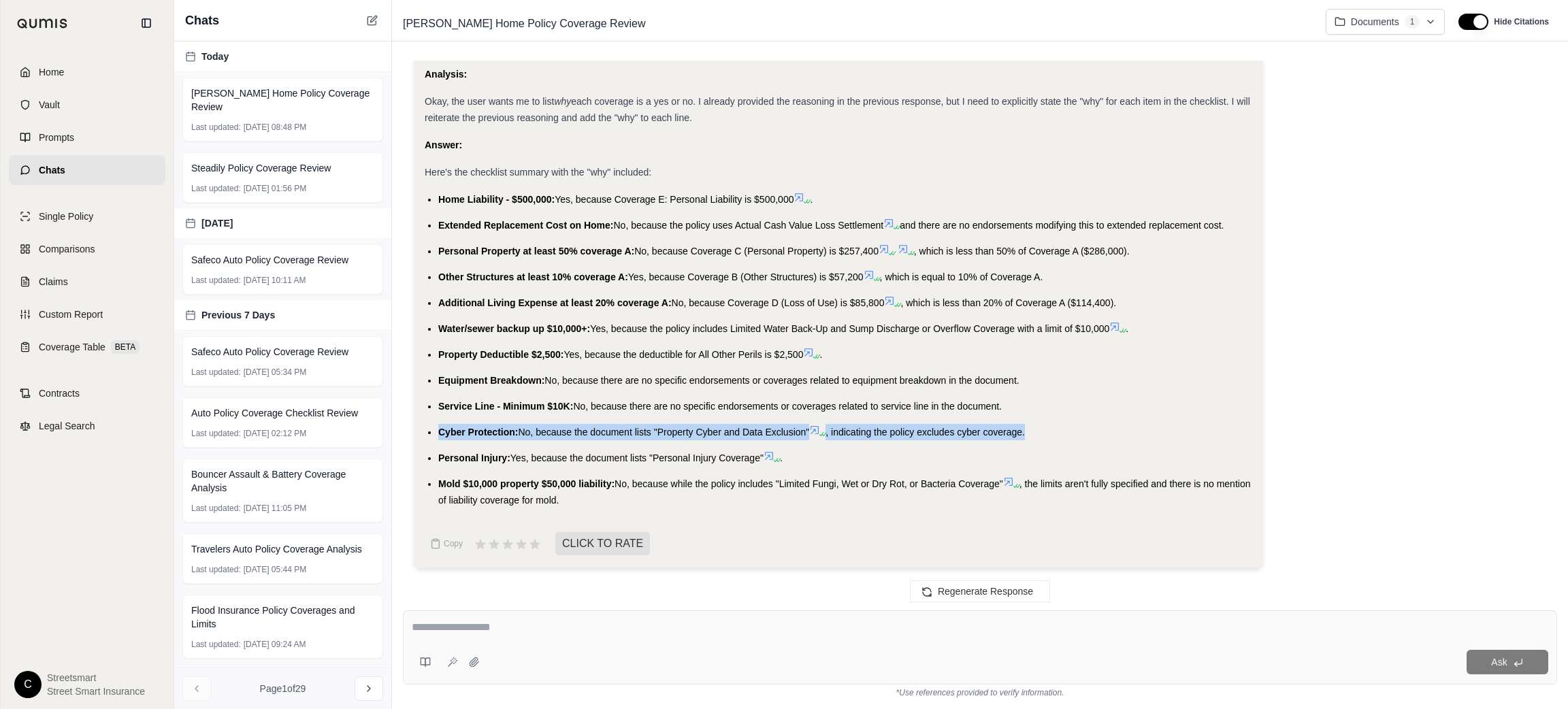
drag, startPoint x: 1028, startPoint y: 432, endPoint x: 439, endPoint y: 435, distance: 589.0
click at [439, 435] on li "Cyber Protection: No, because the document lists "Property Cyber and Data Exclu…" at bounding box center [845, 432] width 814 height 16
copy li "Cyber Protection: No, because the document lists "Property Cyber and Data Exclu…"
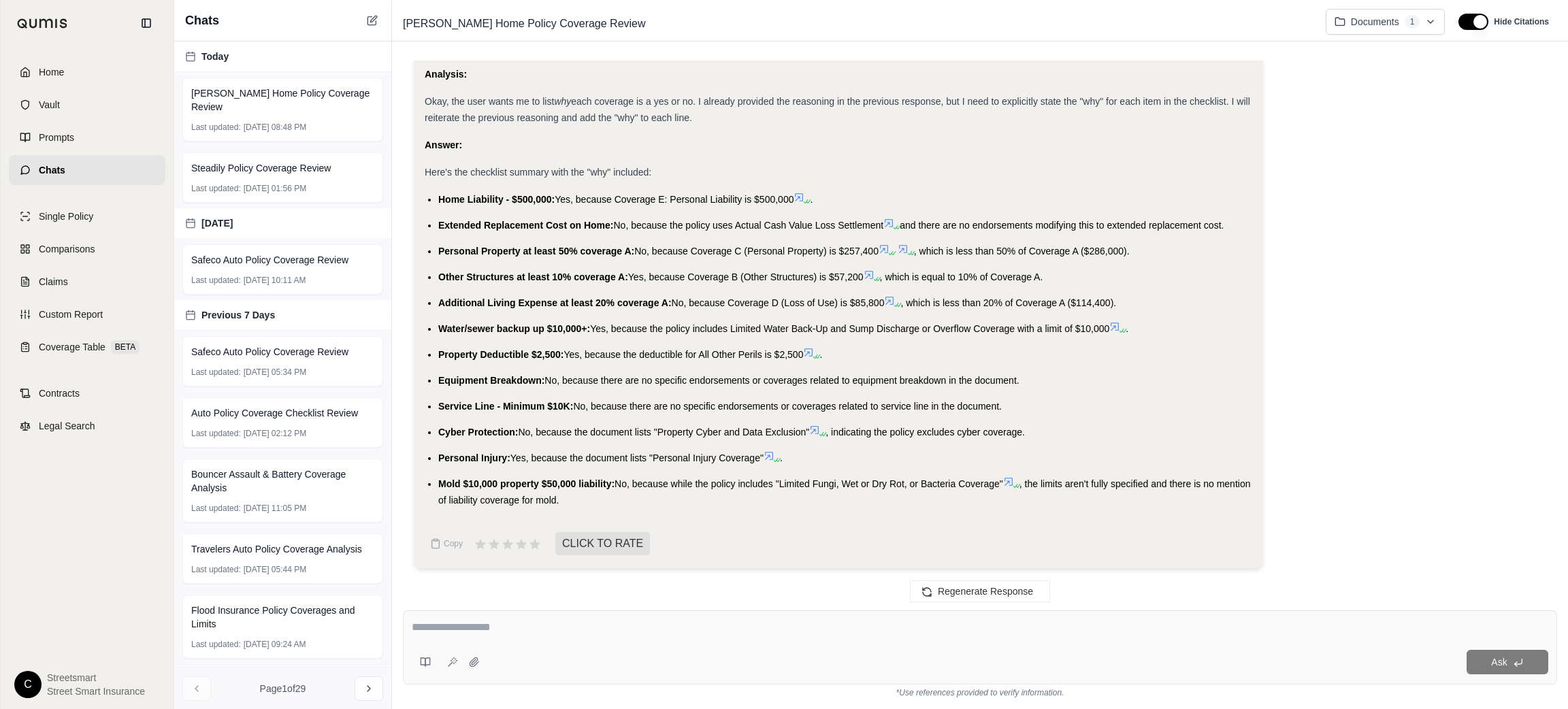
click at [524, 462] on span "Yes, because the document lists "Personal Injury Coverage"" at bounding box center [637, 457] width 253 height 11
copy li "Personal Injury: Yes, because the document lists "Personal Injury Coverage""
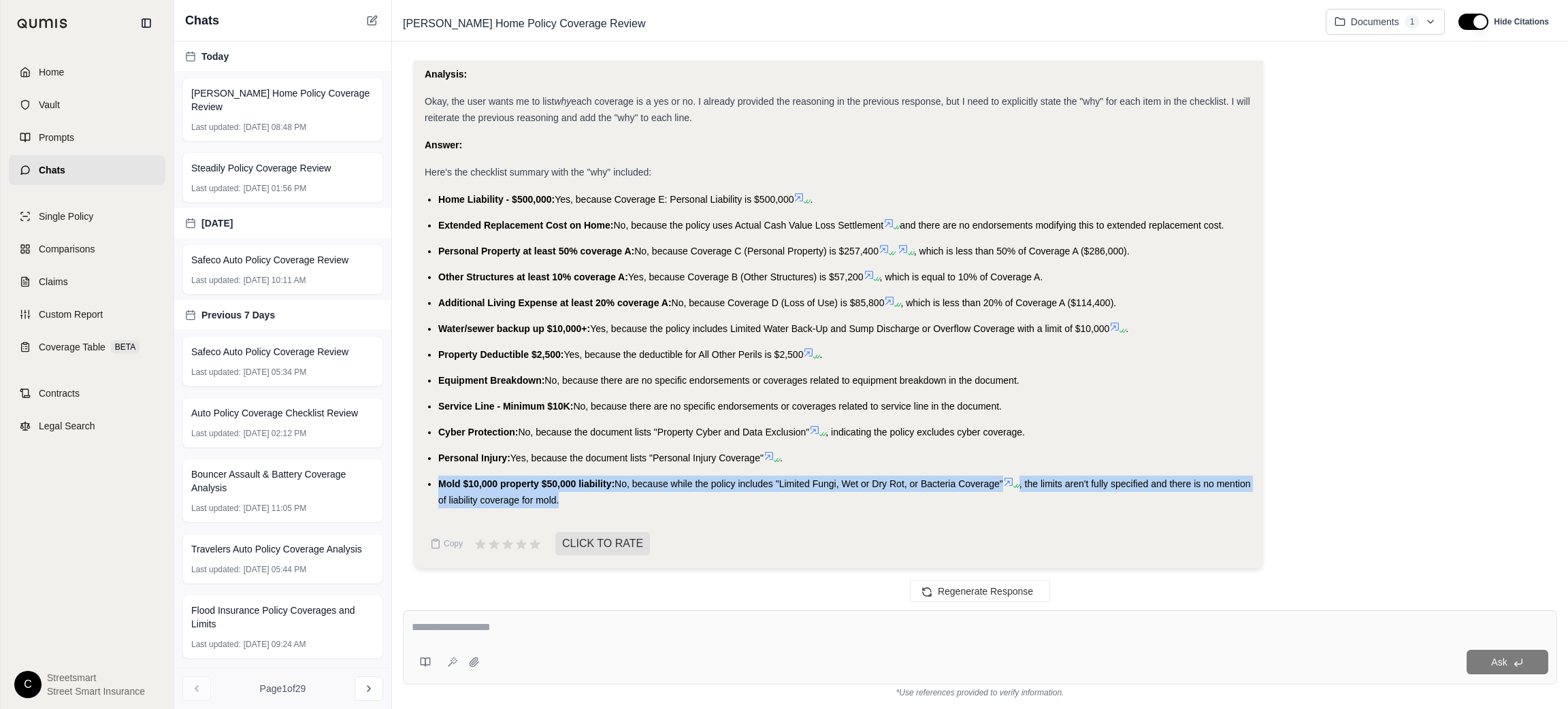
drag, startPoint x: 607, startPoint y: 496, endPoint x: 403, endPoint y: 473, distance: 205.3
click at [403, 473] on div "review is this policy includes these coverages, summarize in a check list and a…" at bounding box center [980, 325] width 1155 height 529
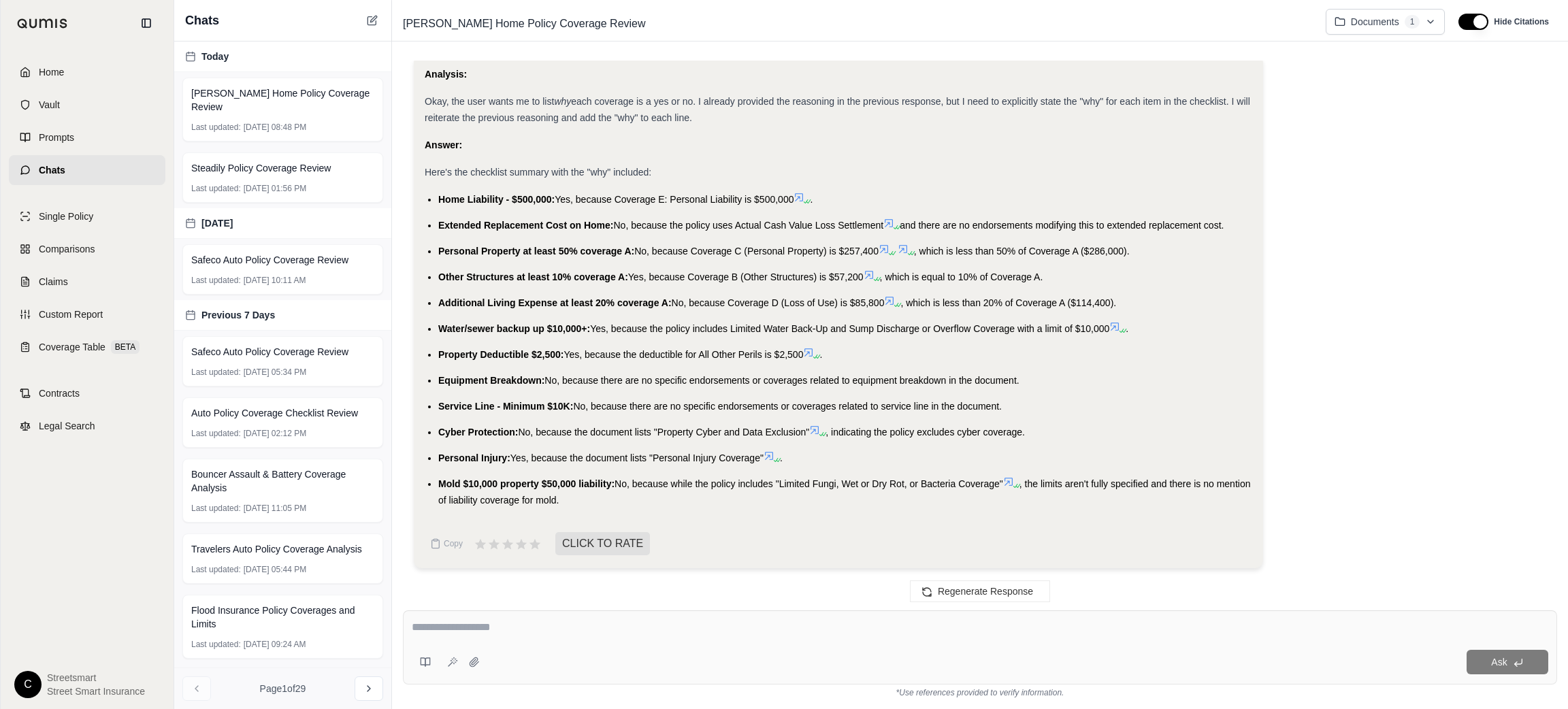
click at [1003, 647] on div "Ask" at bounding box center [980, 648] width 1155 height 75
type textarea "**********"
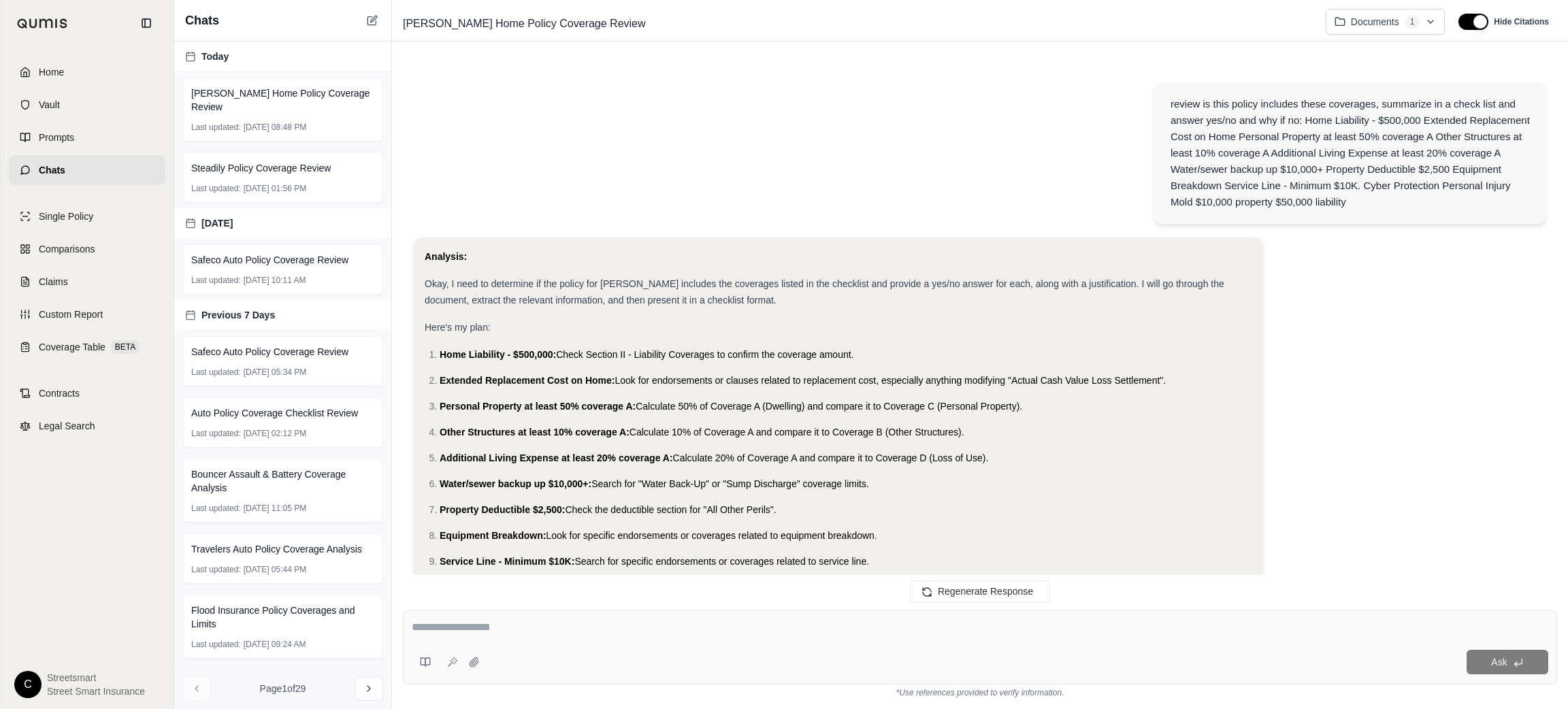
scroll to position [1781, 0]
